Goal: Information Seeking & Learning: Learn about a topic

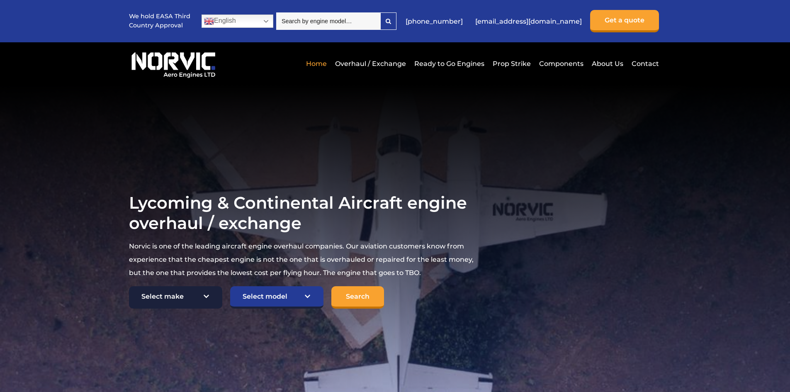
click at [191, 294] on select "Select make TCM Continental Lycoming" at bounding box center [175, 297] width 93 height 22
select select "TCM Continental"
click at [129, 286] on select "Select make TCM Continental Lycoming" at bounding box center [175, 297] width 93 height 22
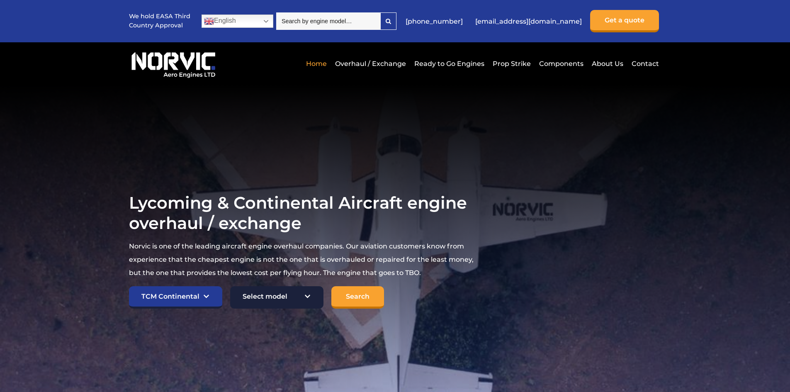
click at [297, 298] on select "Select model American Champion 7KCAB Bellanca Citabria IO-320-E2A Beech 23 Musk…" at bounding box center [276, 297] width 93 height 22
select select "892"
click at [230, 286] on select "Select model American Champion 7KCAB Bellanca Citabria IO-320-E2A Beech 23 Musk…" at bounding box center [276, 297] width 93 height 22
click at [356, 297] on input "Search" at bounding box center [357, 297] width 53 height 22
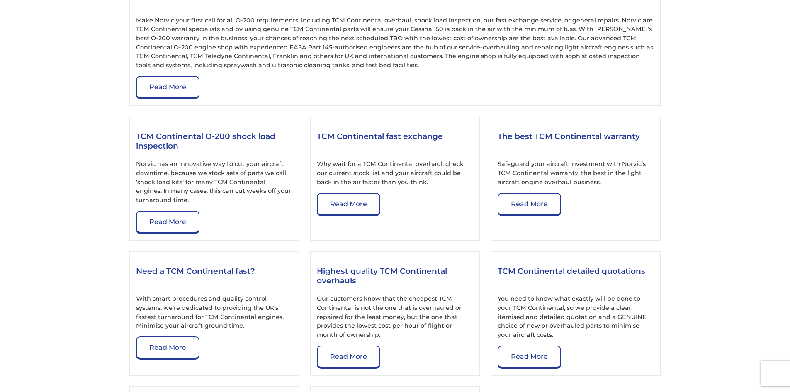
scroll to position [870, 0]
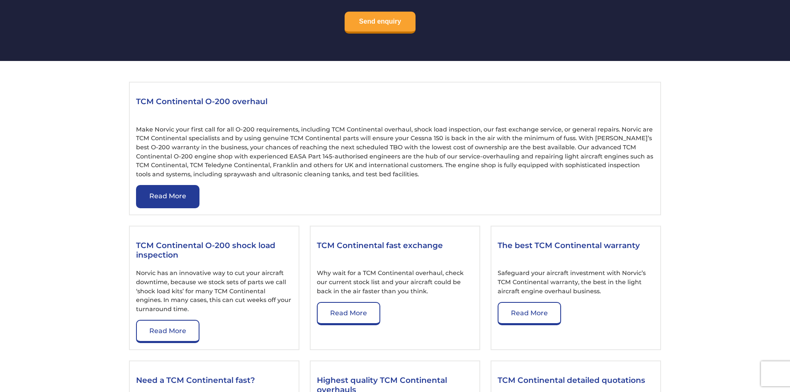
click at [170, 198] on link "Read More" at bounding box center [167, 196] width 63 height 23
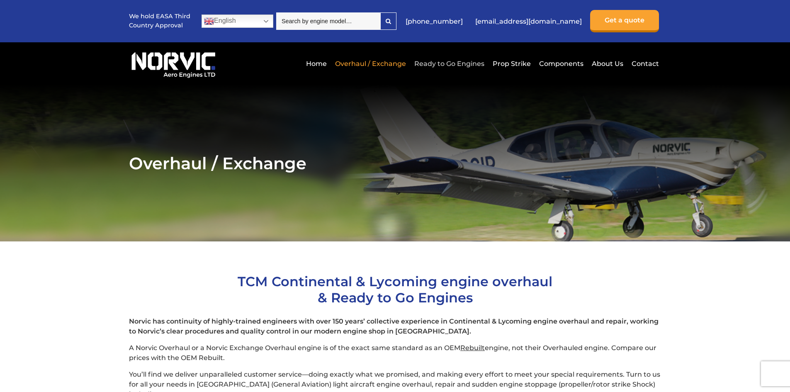
click at [453, 61] on link "Ready to Go Engines" at bounding box center [449, 63] width 74 height 20
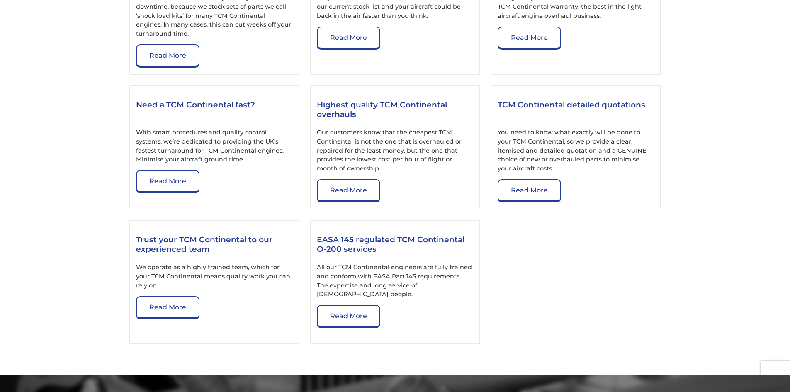
scroll to position [1161, 0]
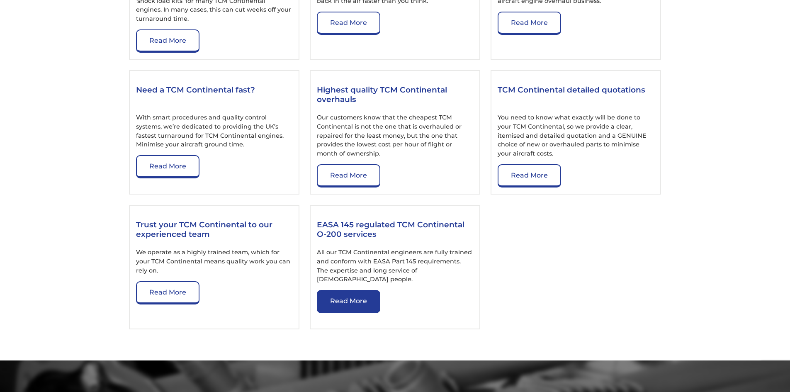
click at [353, 292] on link "Read More" at bounding box center [348, 301] width 63 height 23
